Goal: Information Seeking & Learning: Stay updated

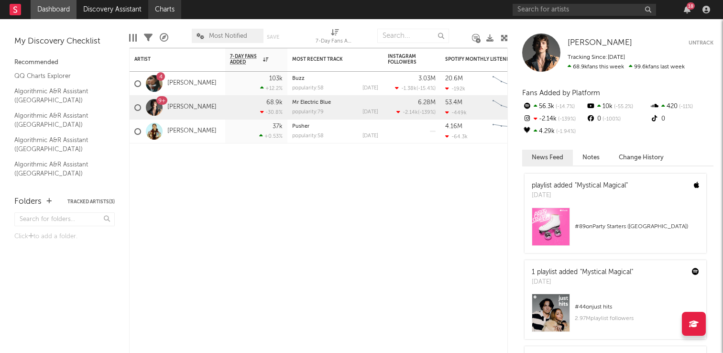
click at [177, 9] on link "Charts" at bounding box center [164, 9] width 33 height 19
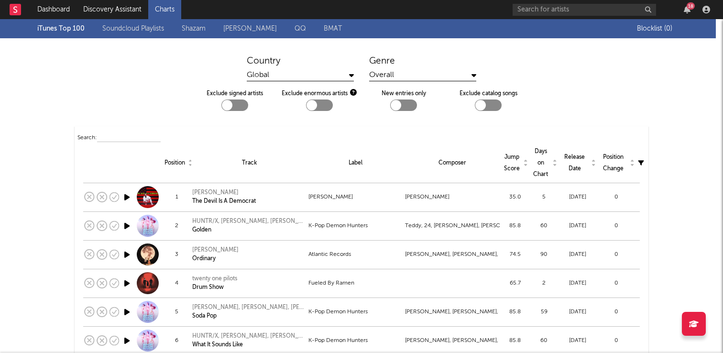
click at [346, 77] on div "Global" at bounding box center [300, 75] width 107 height 12
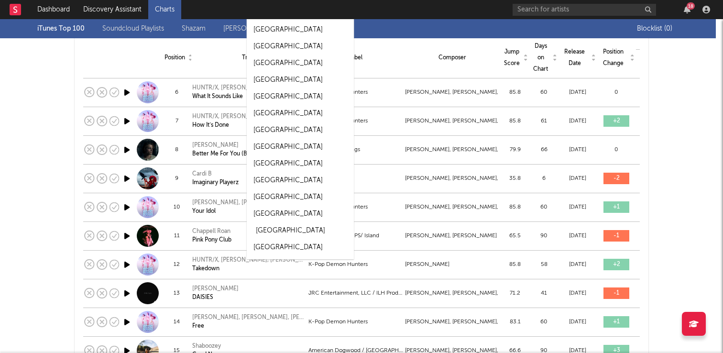
click at [284, 232] on div "[GEOGRAPHIC_DATA]" at bounding box center [290, 230] width 69 height 11
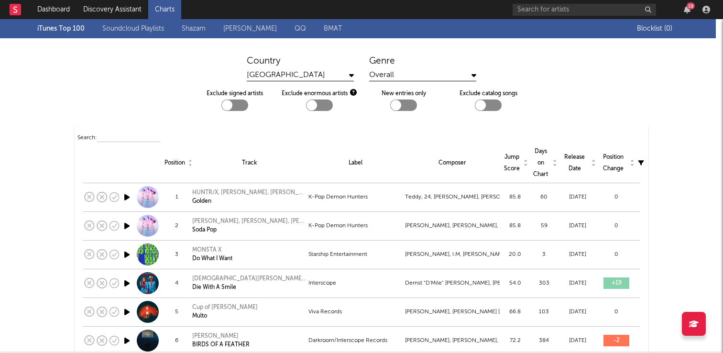
click at [337, 26] on link "BMAT" at bounding box center [333, 28] width 18 height 11
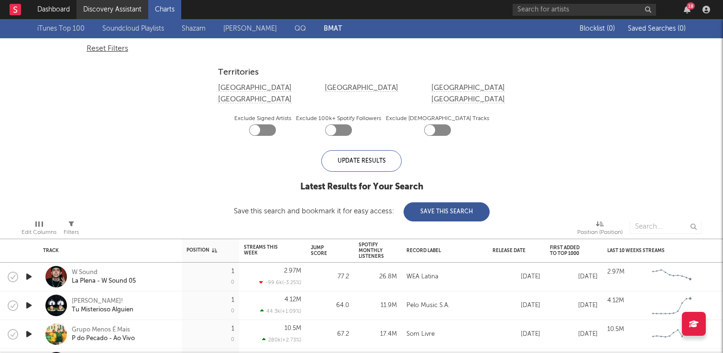
click at [106, 12] on link "Discovery Assistant" at bounding box center [113, 9] width 72 height 19
